Goal: Navigation & Orientation: Find specific page/section

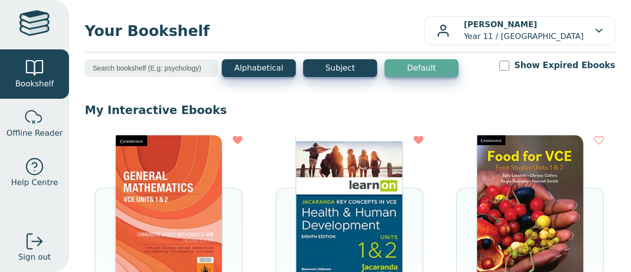
click at [191, 167] on img at bounding box center [169, 209] width 106 height 148
click at [28, 21] on div at bounding box center [34, 24] width 31 height 29
click at [189, 210] on img at bounding box center [169, 209] width 106 height 148
